Goal: Information Seeking & Learning: Compare options

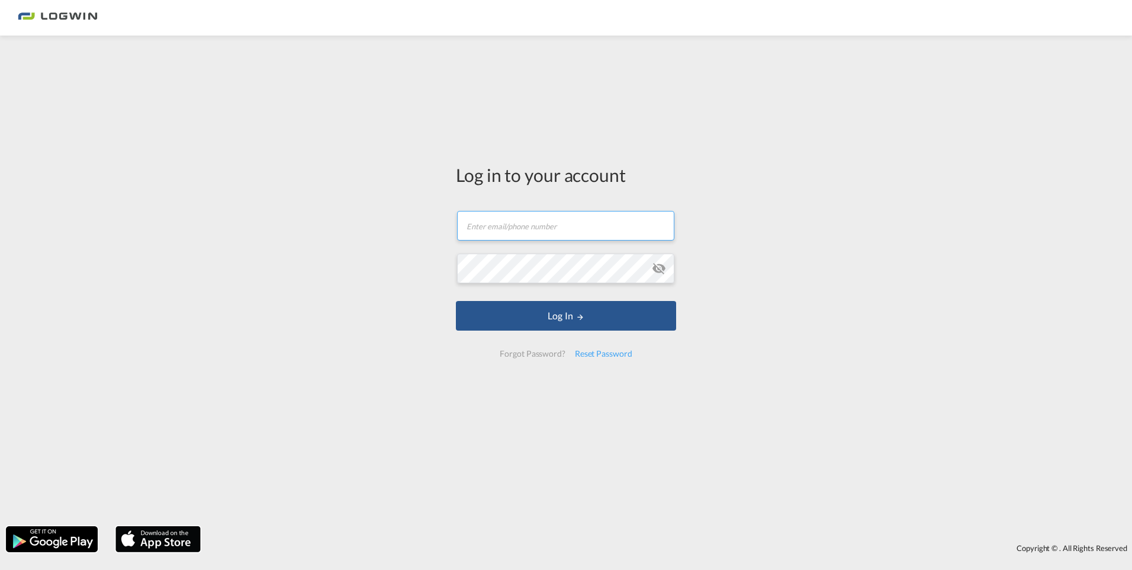
click at [545, 221] on input "text" at bounding box center [565, 226] width 217 height 30
type input "luca.hopfner@logwin-logistics.com"
click at [456, 301] on button "Log In" at bounding box center [566, 316] width 220 height 30
